Goal: Find contact information: Find contact information

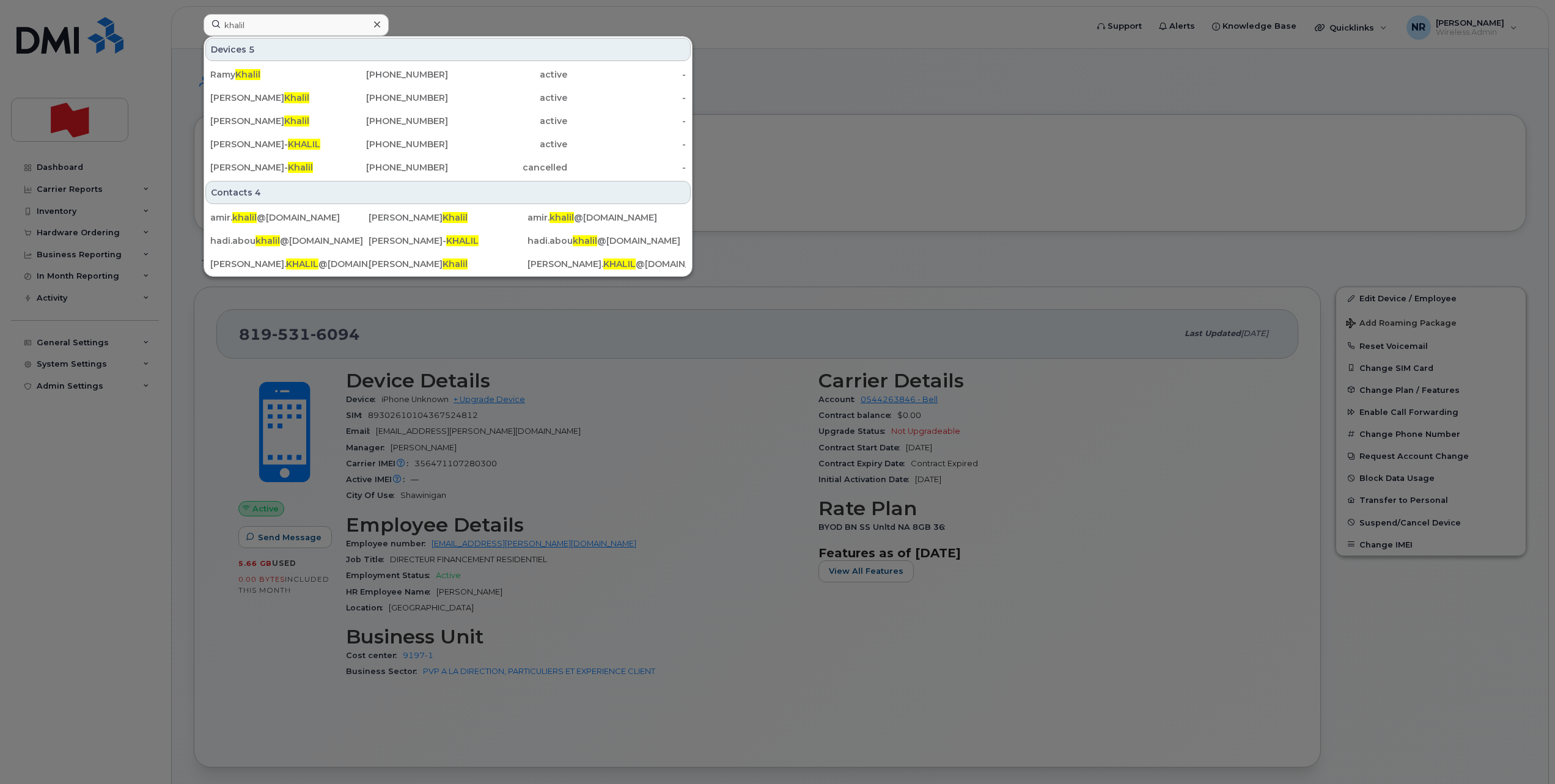
scroll to position [611, 0]
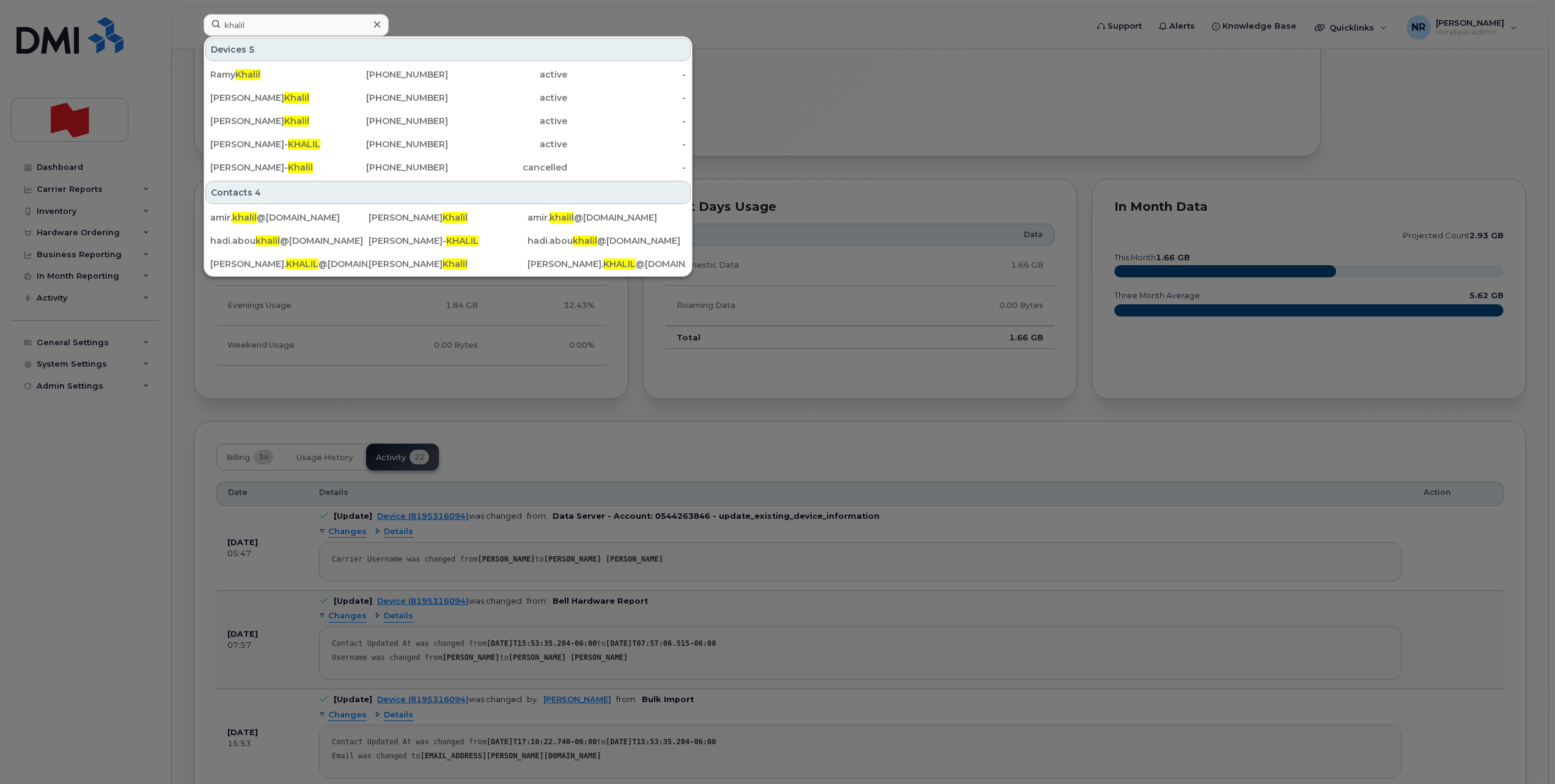
click at [194, 30] on div "khalil Devices 5 Ramy Khalil 438-869-4495 active - Amir Khalil 514-829-2454 act…" at bounding box center [641, 27] width 895 height 27
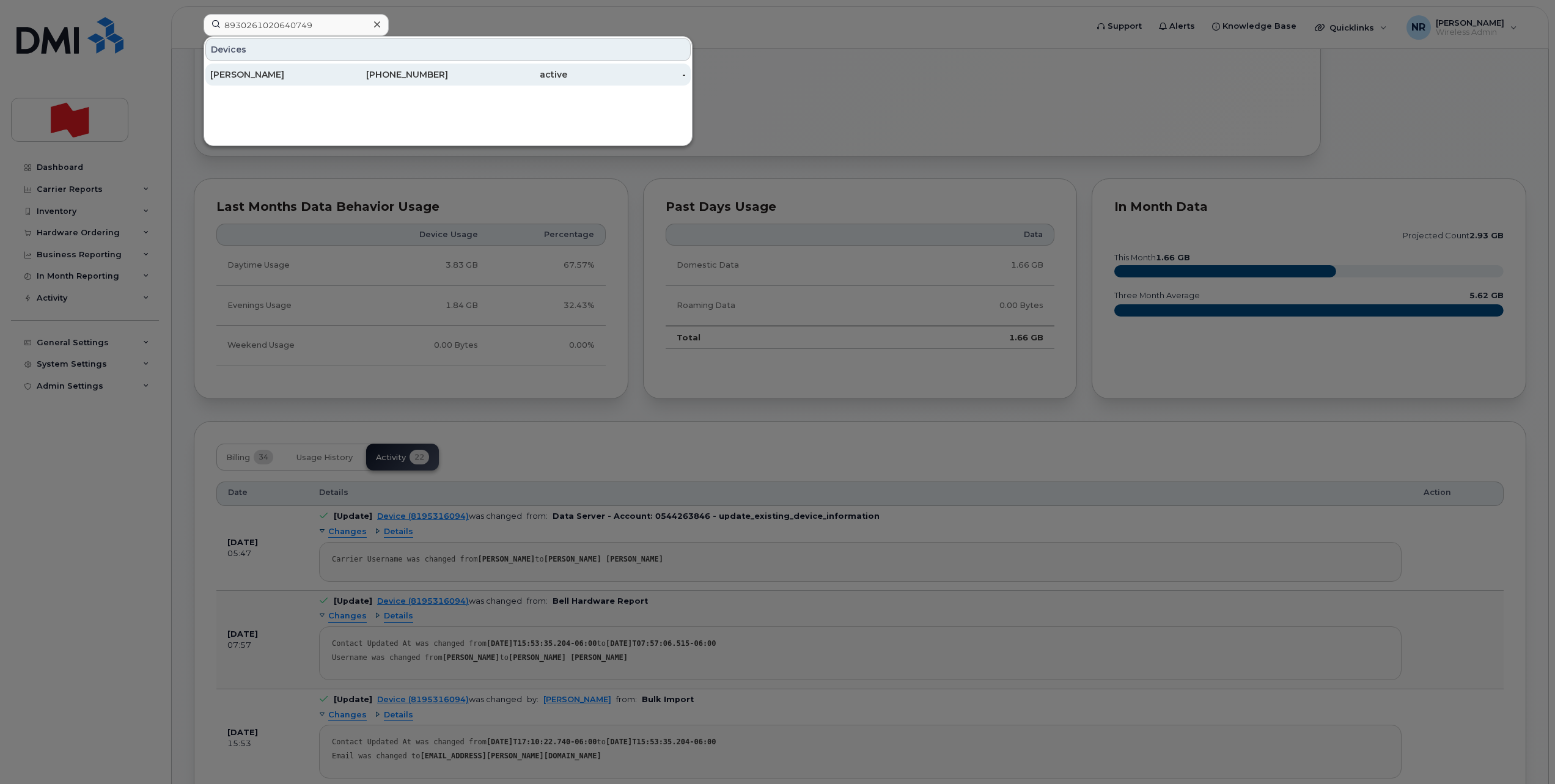
type input "8930261020640749"
click at [274, 76] on div "[PERSON_NAME]" at bounding box center [269, 74] width 119 height 12
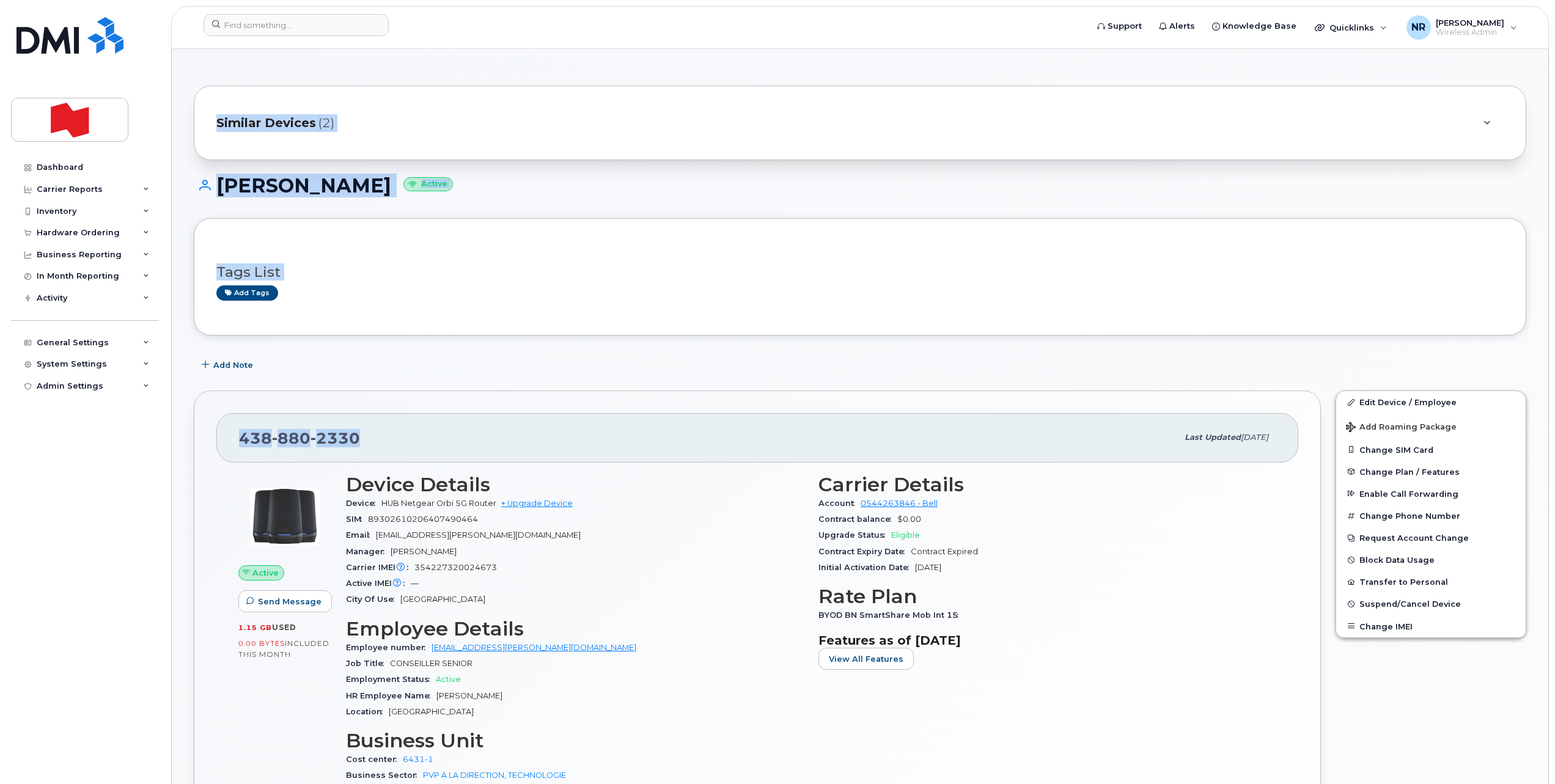
drag, startPoint x: 414, startPoint y: 436, endPoint x: 157, endPoint y: 447, distance: 257.2
click at [405, 445] on div "[PHONE_NUMBER]" at bounding box center [708, 437] width 938 height 25
drag, startPoint x: 368, startPoint y: 438, endPoint x: 232, endPoint y: 444, distance: 136.1
click at [232, 444] on div "[PHONE_NUMBER] Last updated [DATE]" at bounding box center [757, 438] width 1082 height 49
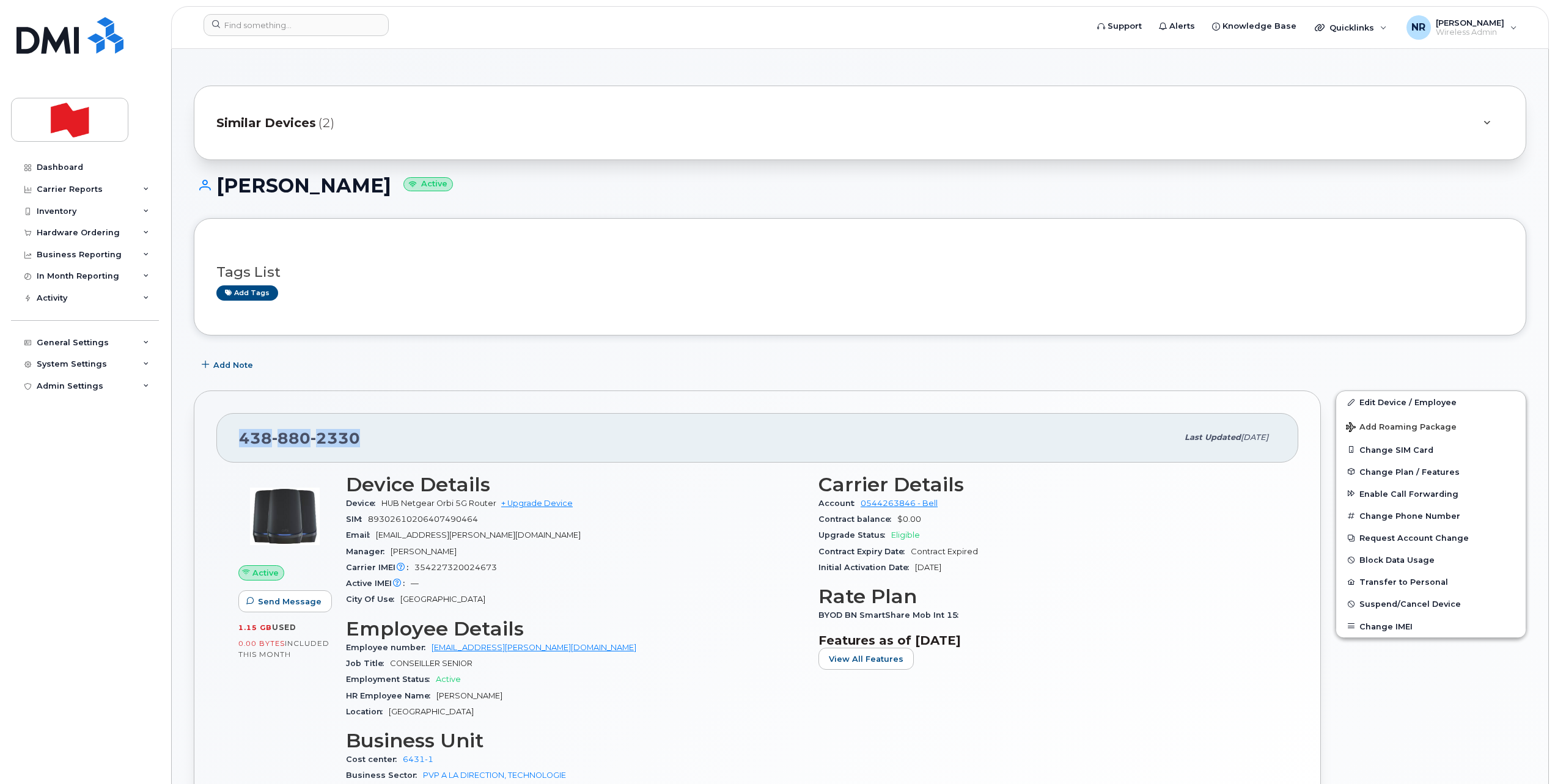
copy span "[PHONE_NUMBER]"
